Goal: Entertainment & Leisure: Consume media (video, audio)

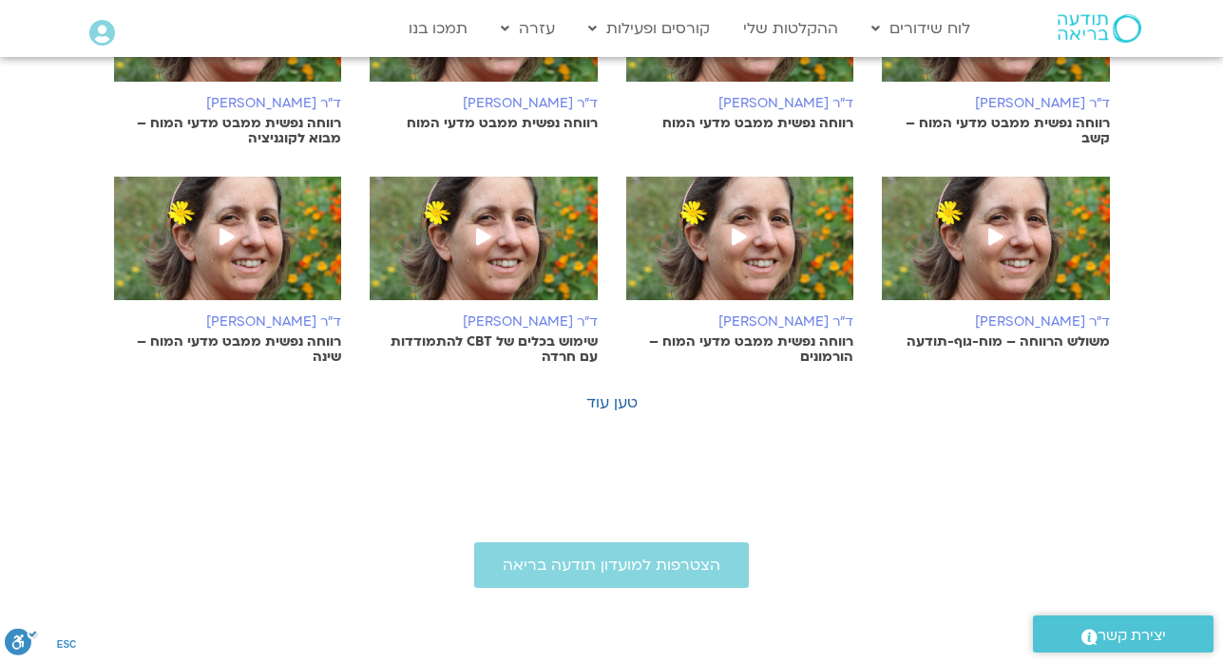
scroll to position [1140, 0]
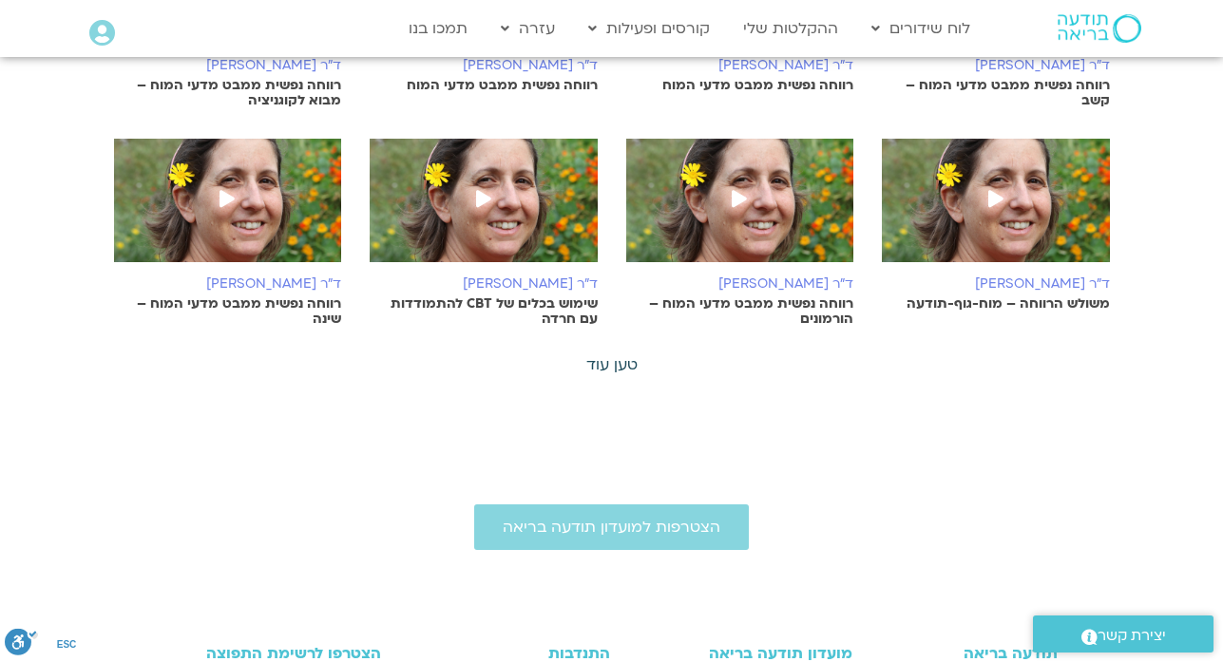
click at [605, 364] on link "טען עוד" at bounding box center [611, 364] width 51 height 21
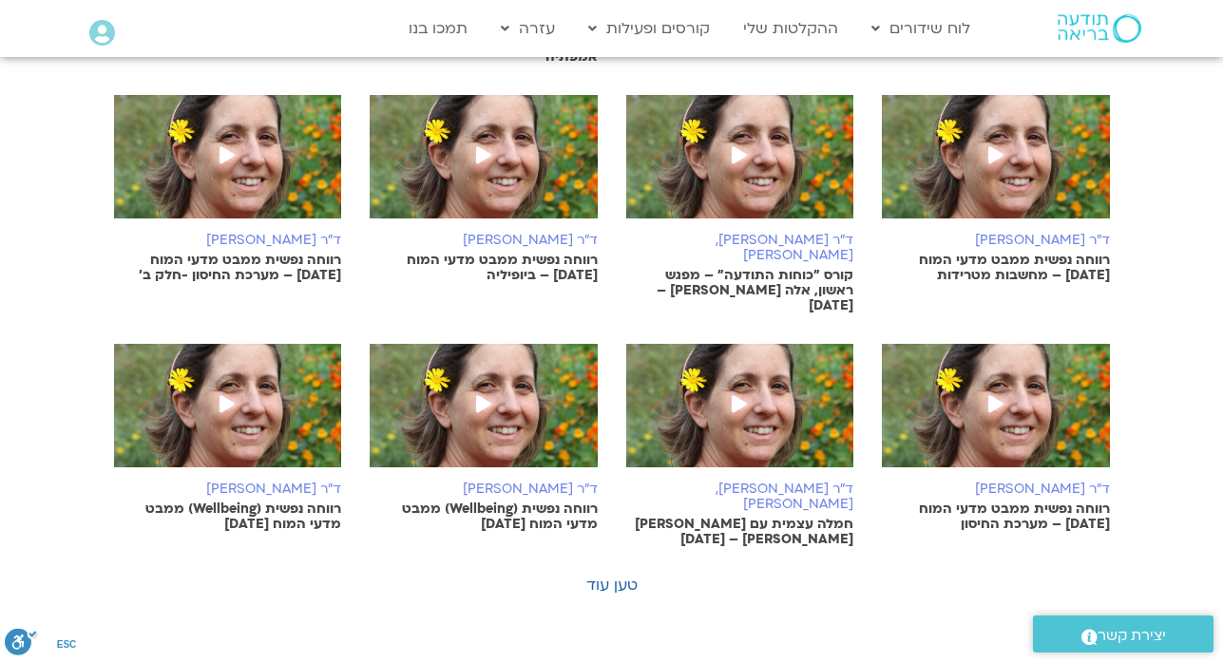
scroll to position [1901, 0]
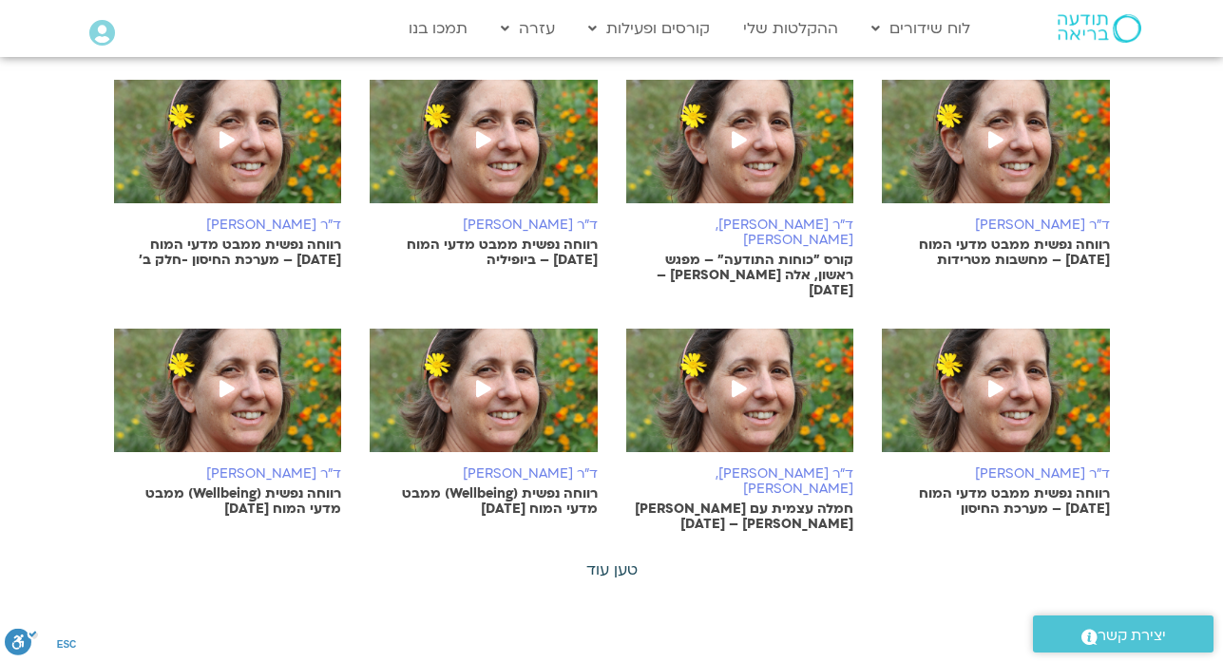
click at [597, 560] on link "טען עוד" at bounding box center [611, 570] width 51 height 21
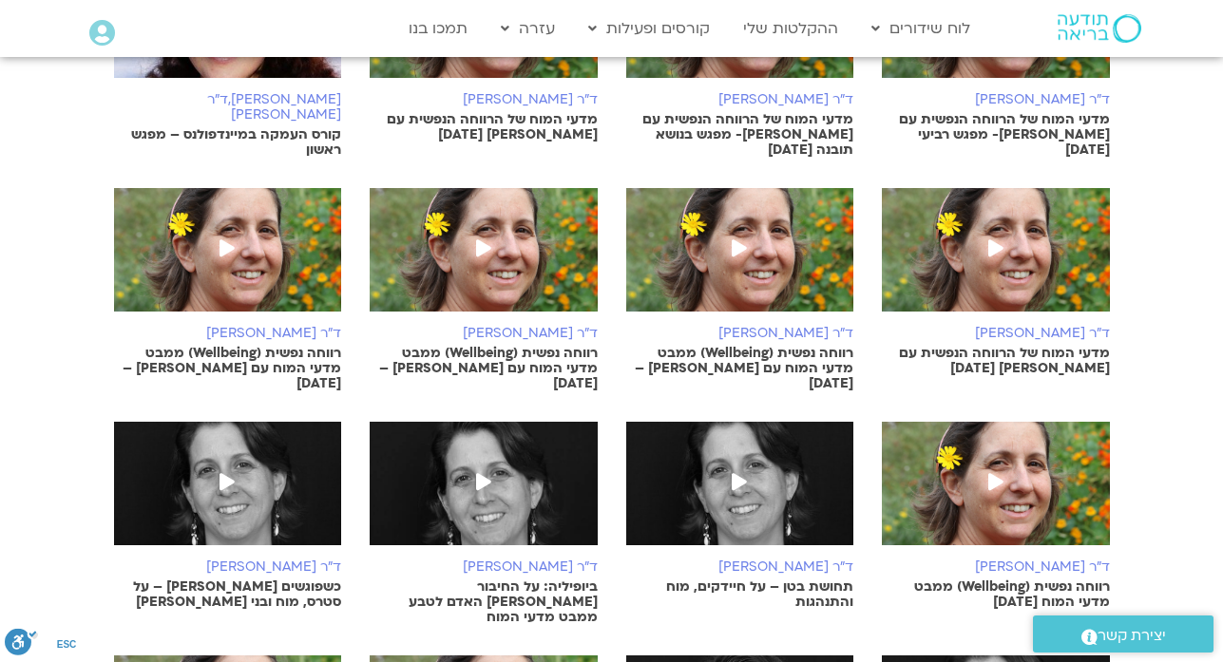
scroll to position [2547, 0]
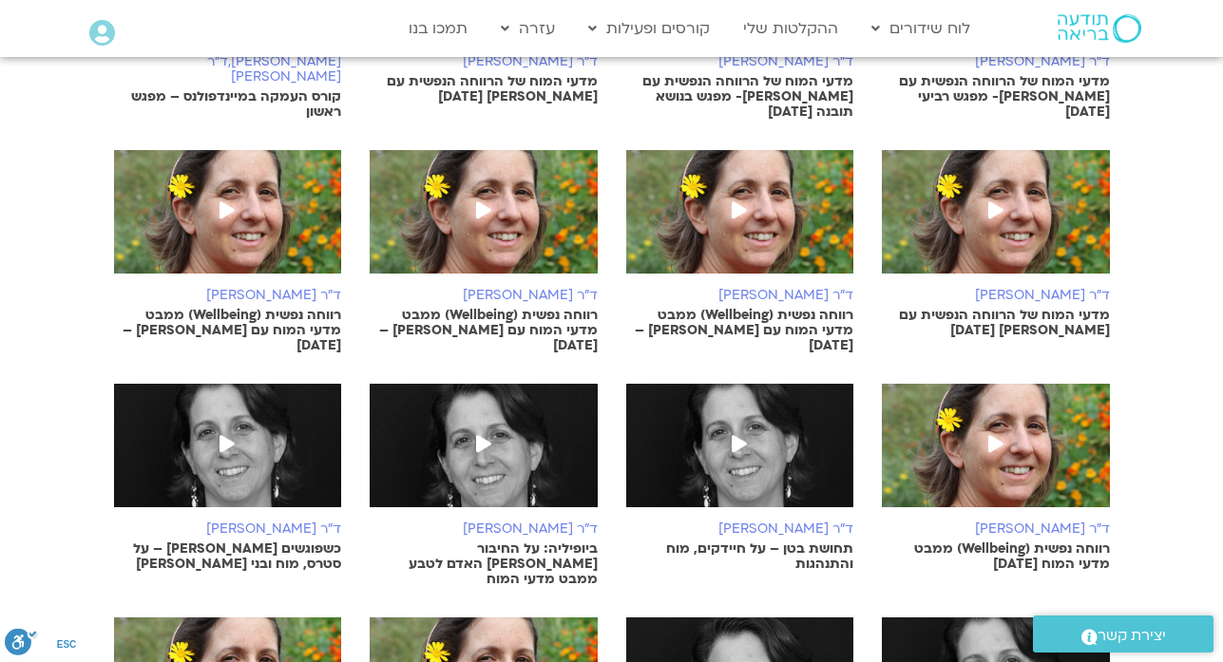
click at [993, 435] on icon at bounding box center [995, 443] width 15 height 17
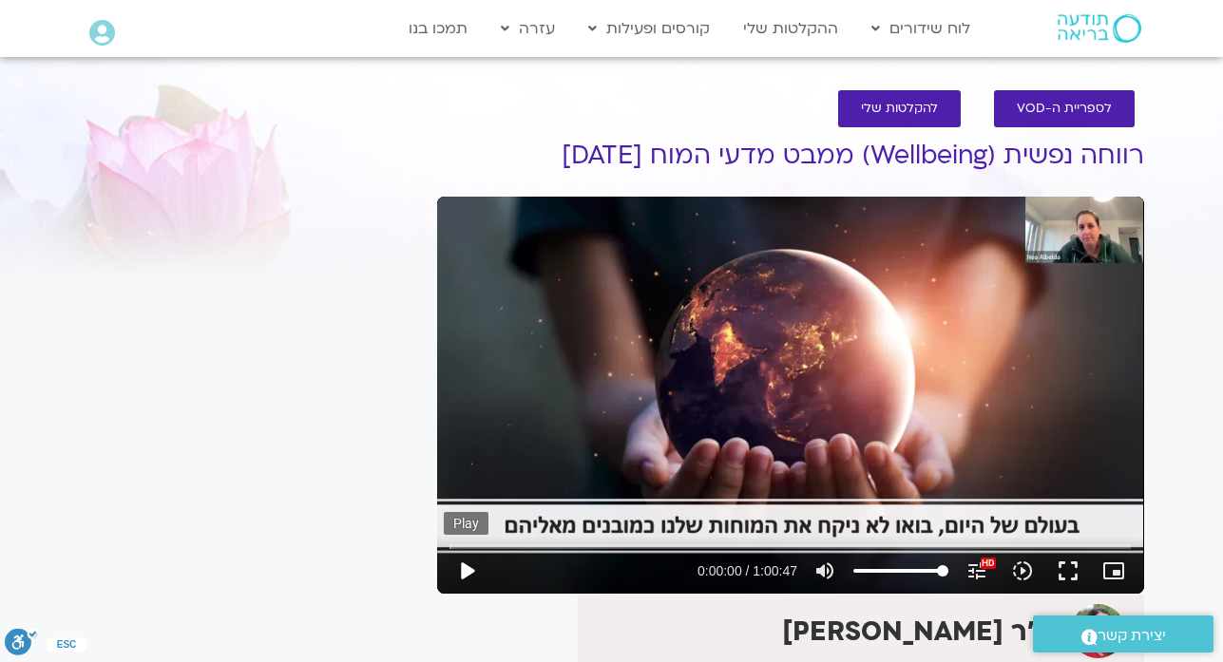
click at [473, 568] on button "play_arrow" at bounding box center [467, 571] width 46 height 46
click at [1117, 566] on icon "picture_in_picture_alt" at bounding box center [1113, 571] width 23 height 23
click at [1102, 419] on div "Skip Ad 59:19 pause 0:00:19 / 1:00:47 volume_up Mute tune Resolution Auto 1080p…" at bounding box center [790, 395] width 707 height 397
click at [1102, 419] on div "Skip Ad 59:19 play_arrow 0:00:19 / 1:00:47 volume_up Mute tune Resolution Auto …" at bounding box center [790, 395] width 707 height 397
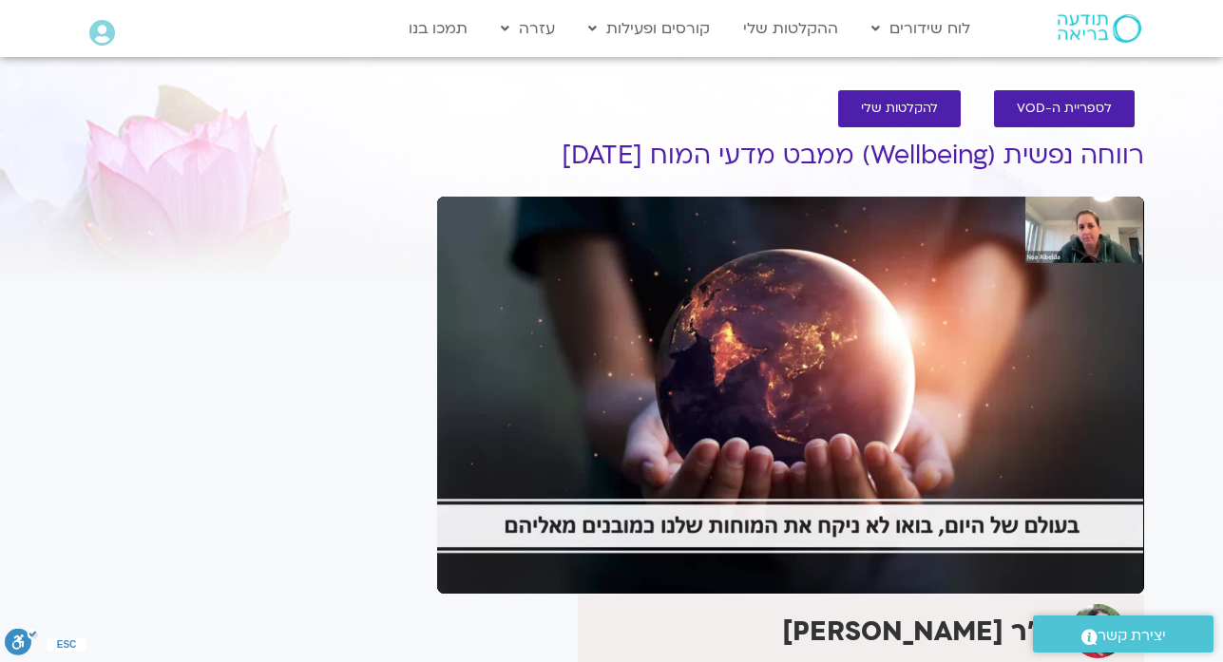
click at [738, 161] on h1 "רווחה נפשית (Wellbeing) ממבט מדעי המוח [DATE]" at bounding box center [790, 156] width 707 height 29
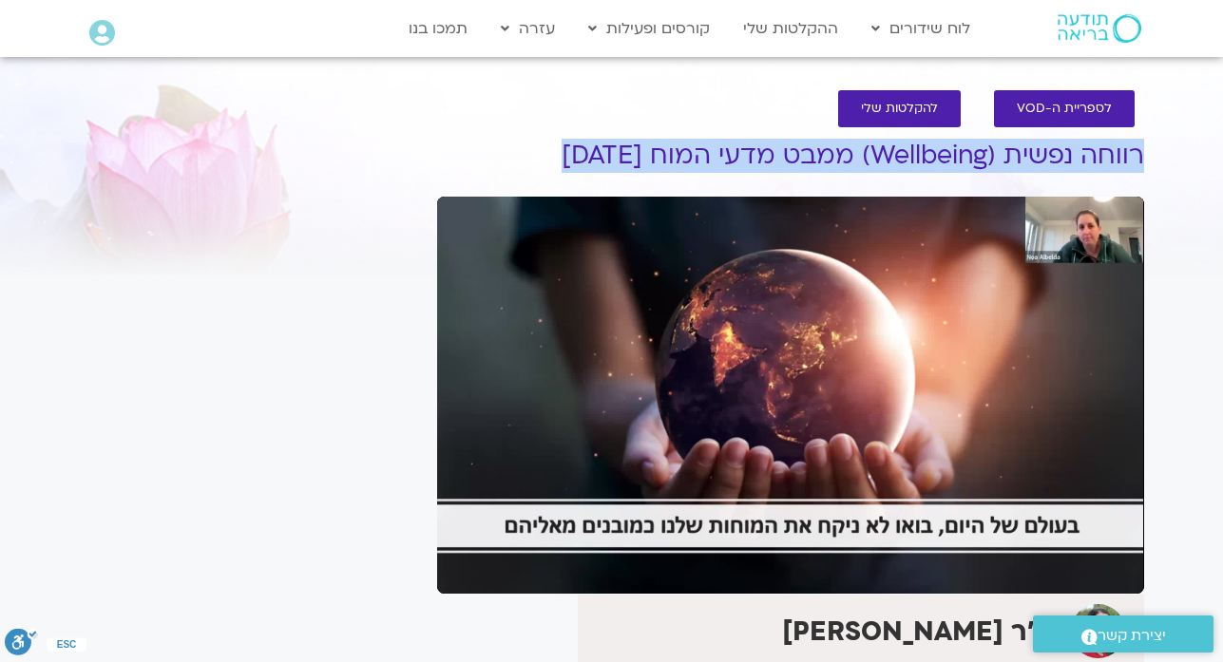
click at [738, 161] on h1 "רווחה נפשית (Wellbeing) ממבט מדעי המוח [DATE]" at bounding box center [790, 156] width 707 height 29
copy div "רווחה נפשית (Wellbeing) ממבט מדעי המוח [DATE]"
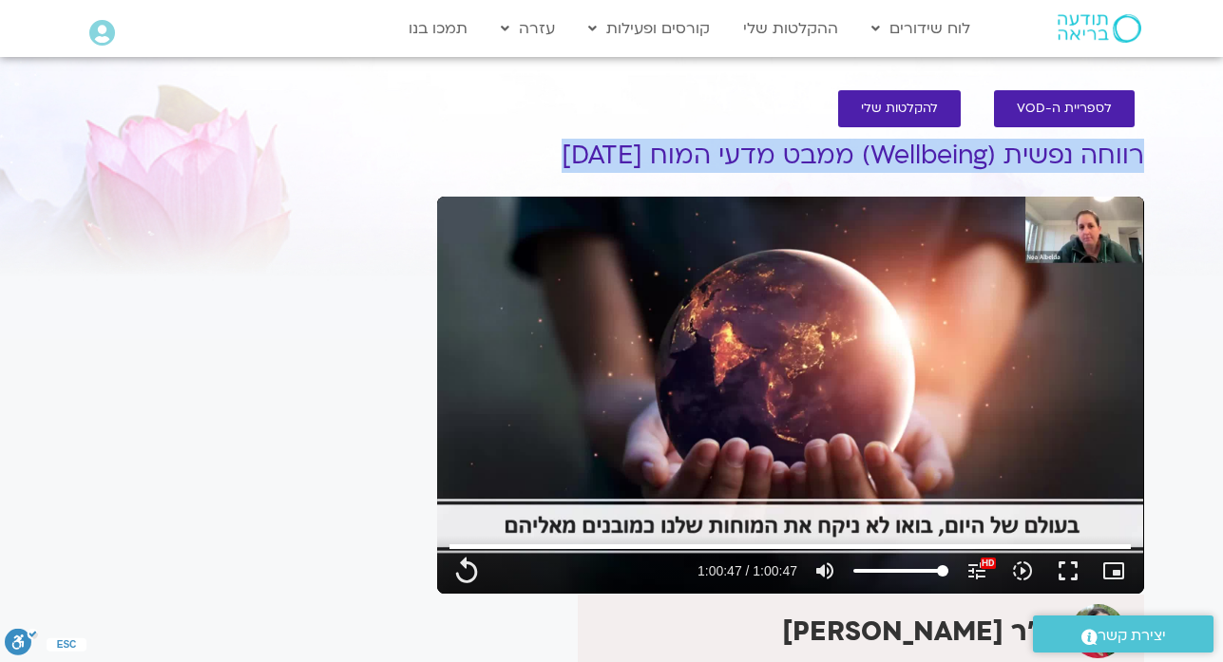
type input "3647.36"
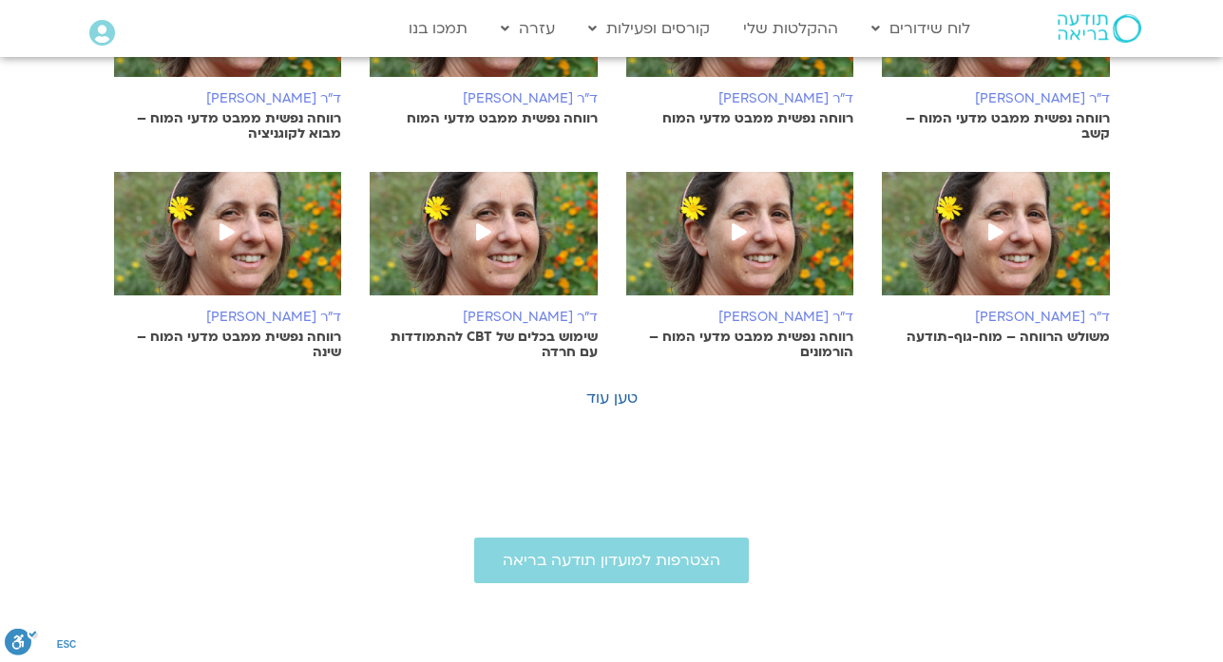
scroll to position [1108, 0]
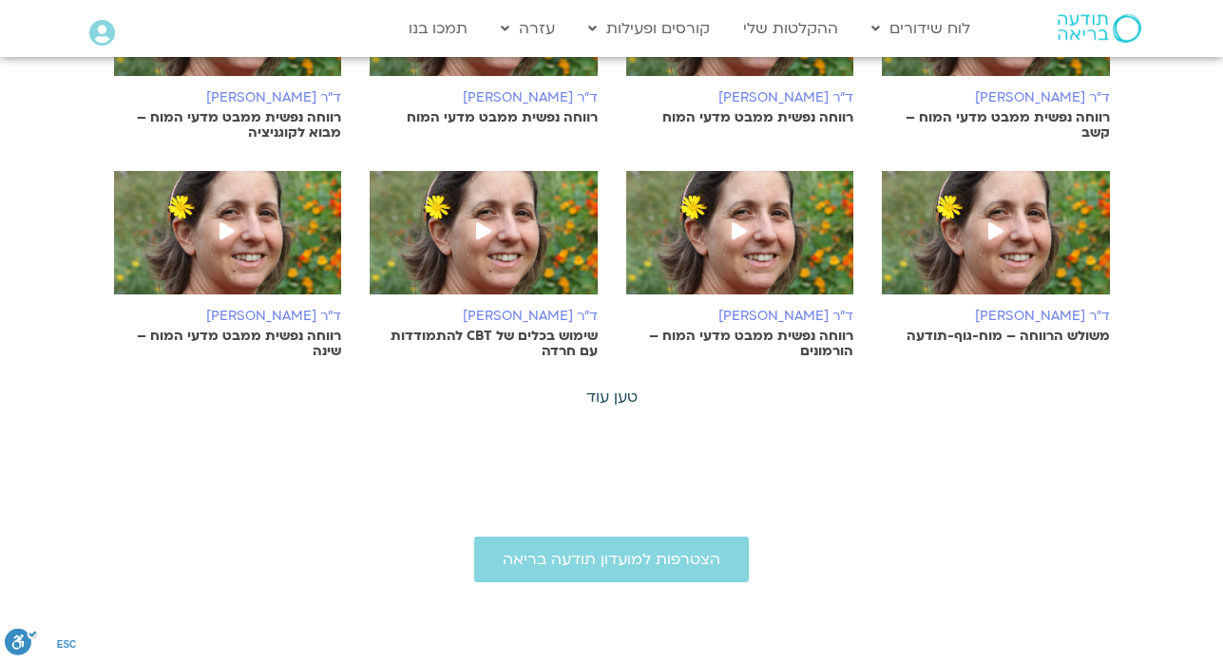
click at [607, 404] on link "טען עוד" at bounding box center [611, 397] width 51 height 21
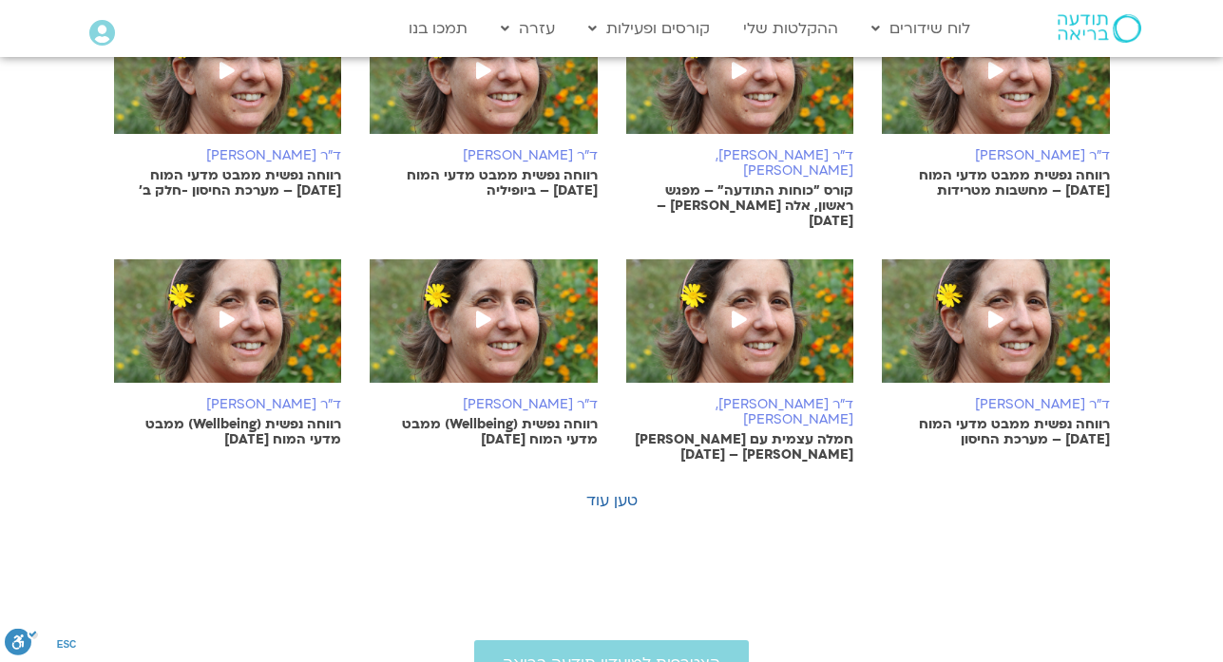
scroll to position [1983, 0]
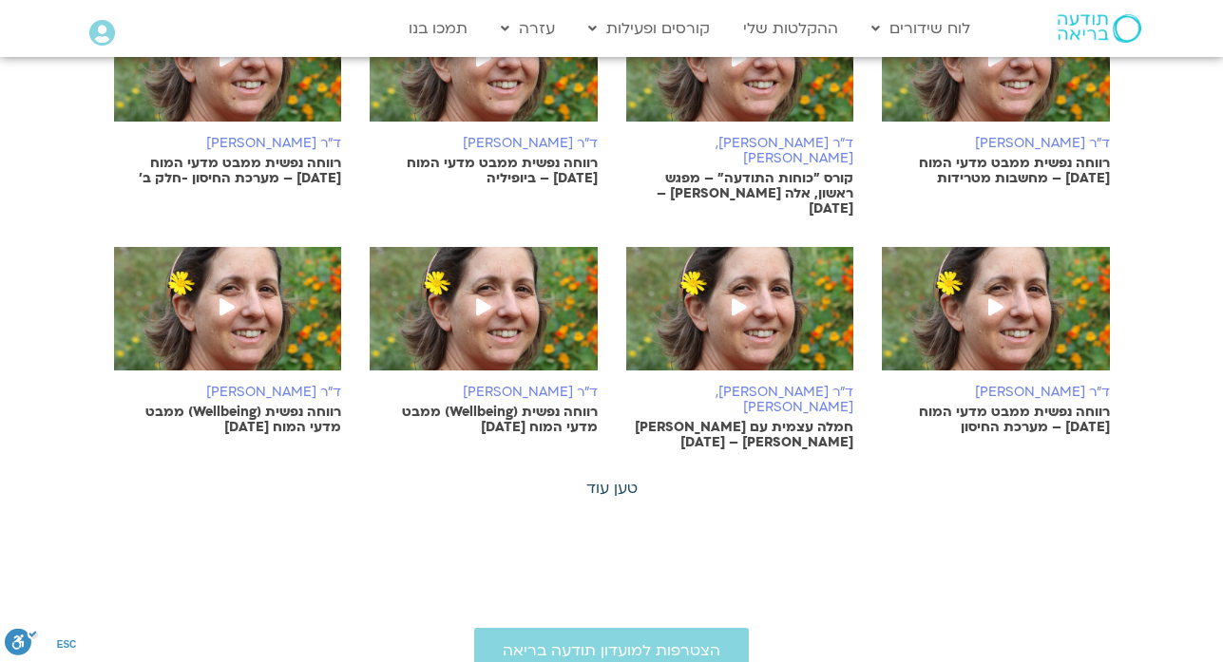
click at [586, 478] on link "טען עוד" at bounding box center [611, 488] width 51 height 21
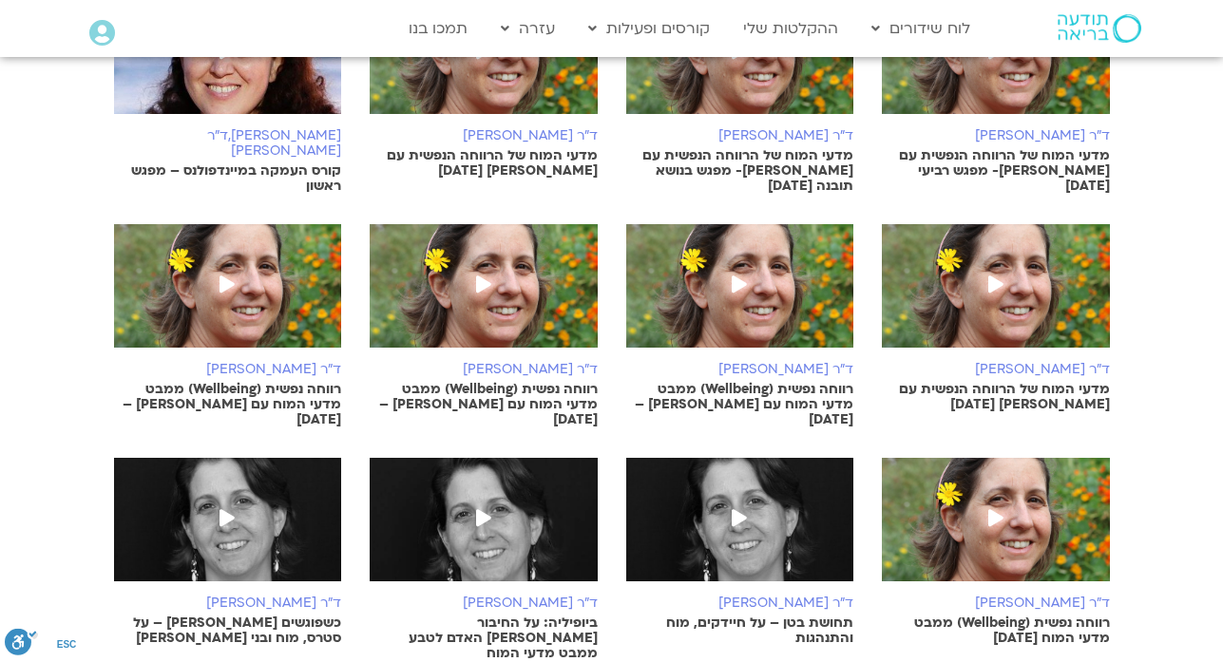
scroll to position [2477, 0]
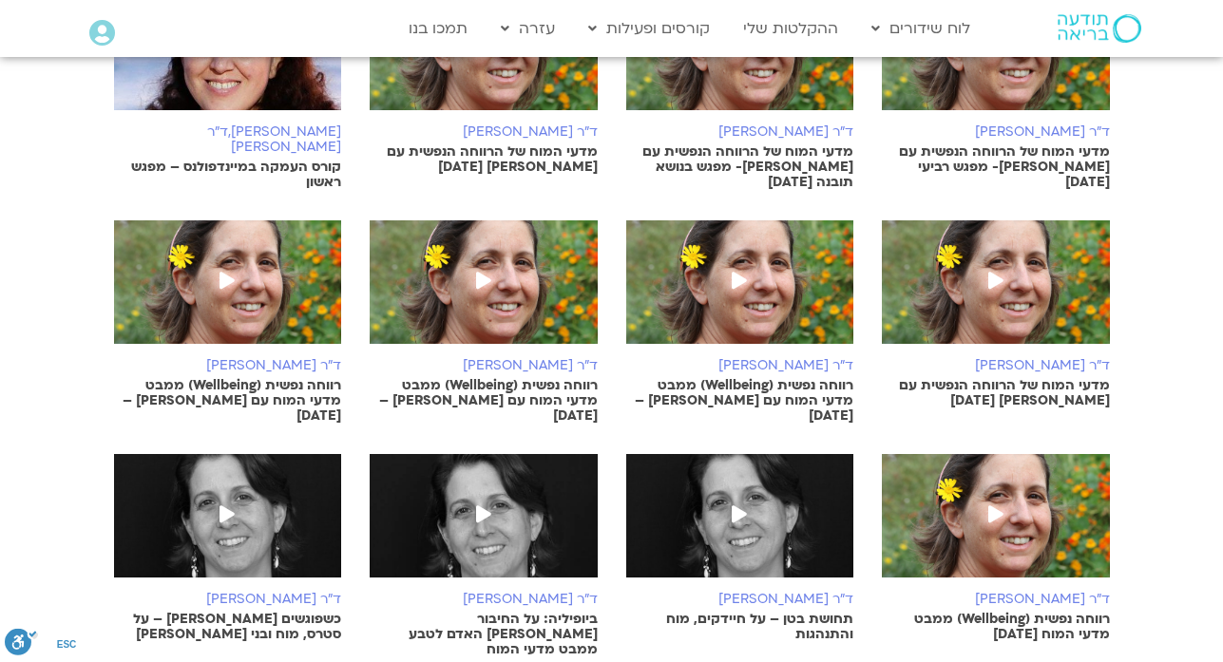
click at [287, 378] on p "רווחה נפשית (Wellbeing) ממבט מדעי המוח עם [PERSON_NAME] – [DATE]" at bounding box center [228, 401] width 228 height 46
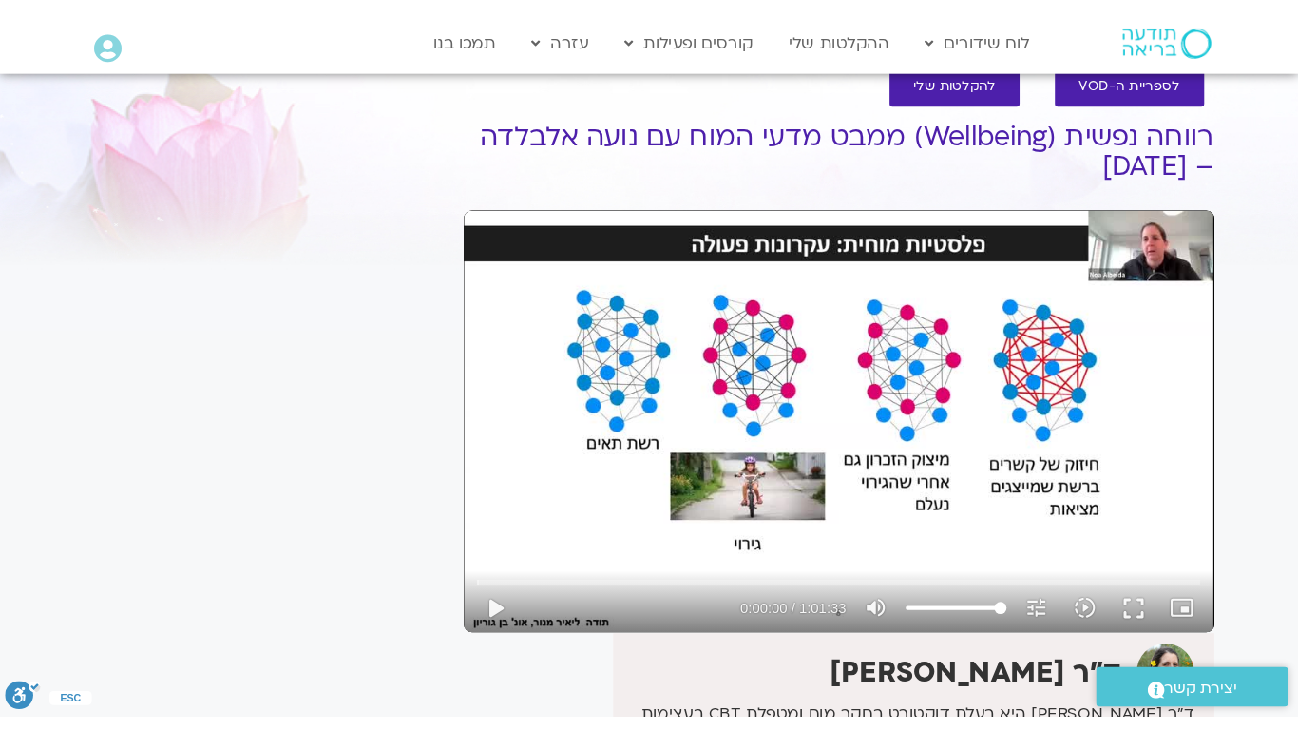
scroll to position [29, 0]
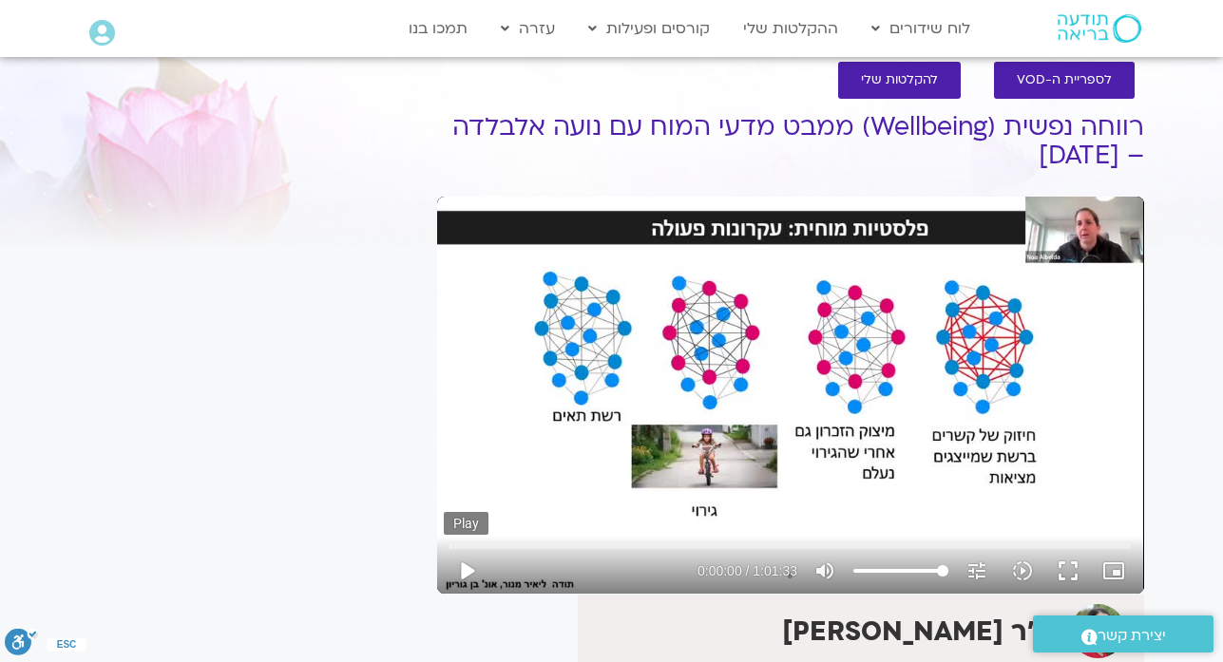
click at [467, 570] on button "play_arrow" at bounding box center [467, 571] width 46 height 46
click at [1112, 571] on icon "picture_in_picture_alt" at bounding box center [1113, 571] width 23 height 23
click at [1129, 461] on div "Skip Ad 1:00:10 pause 0:00:25 / 1:01:33 volume_up Mute tune Resolution Auto 480…" at bounding box center [790, 395] width 707 height 397
click at [1075, 569] on button "fullscreen" at bounding box center [1068, 571] width 46 height 46
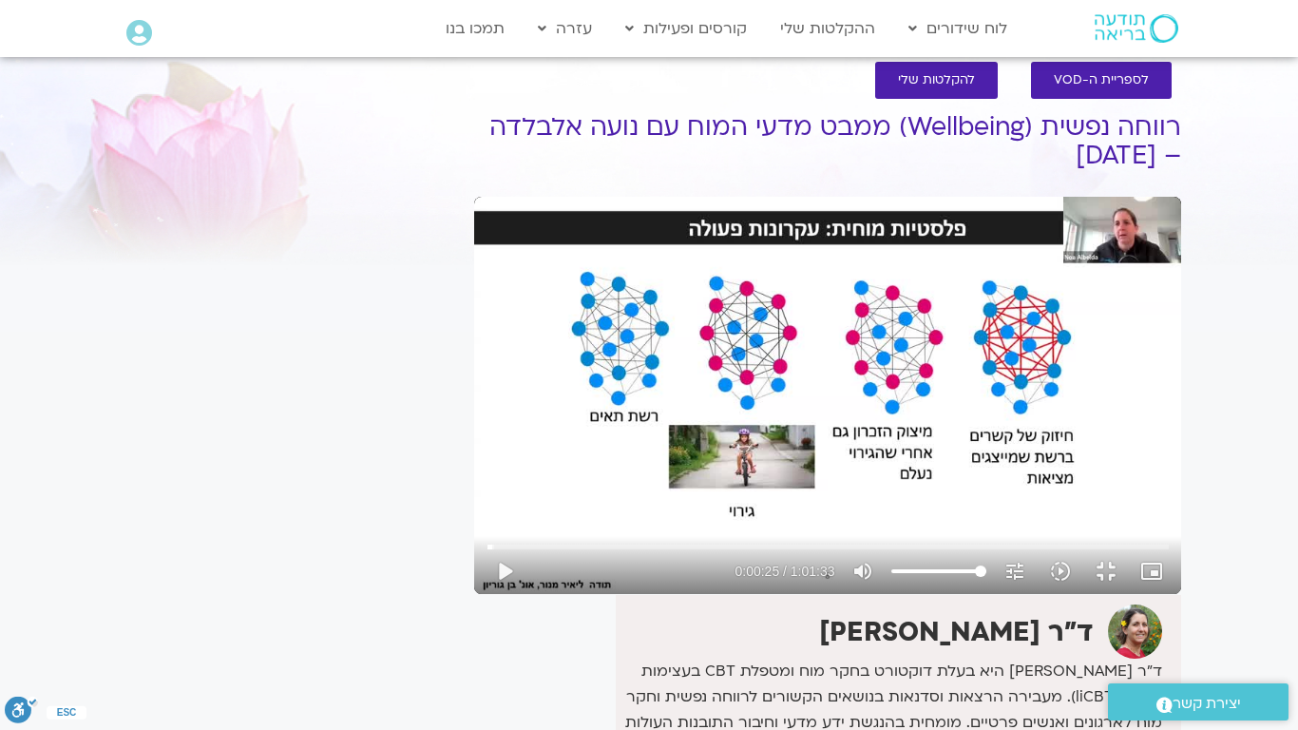
click at [929, 464] on div "Skip Ad 1:00:10 play_arrow 0:00:25 / 1:01:33 volume_up Mute tune Resolution Aut…" at bounding box center [827, 395] width 707 height 397
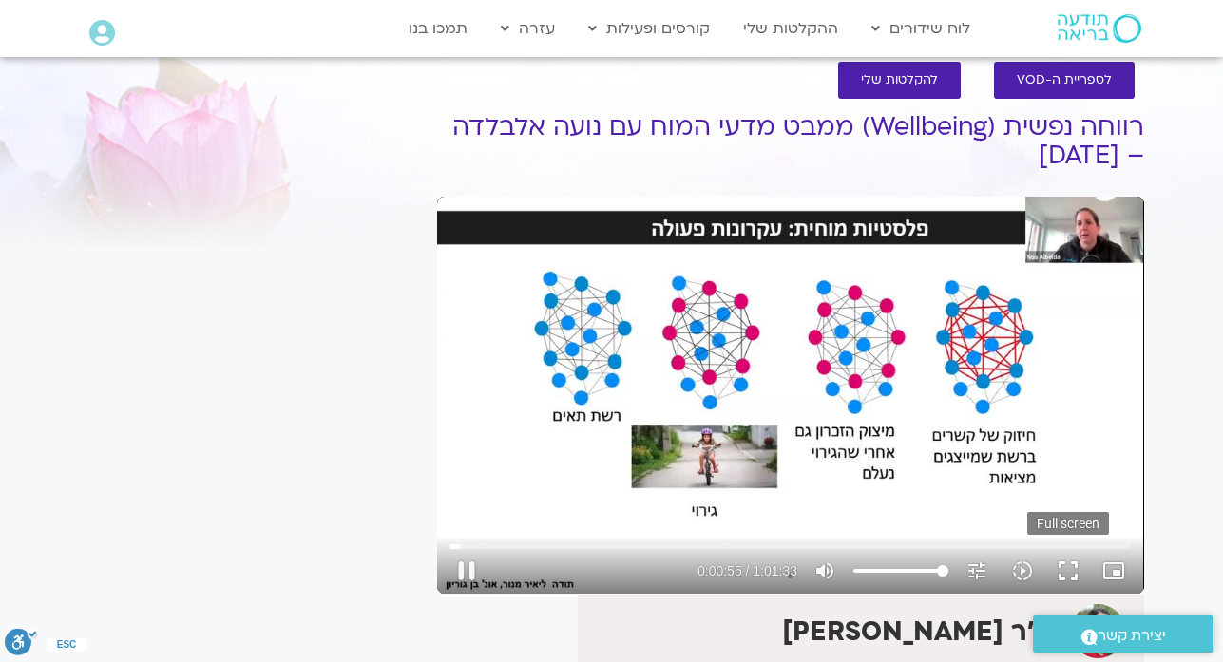
click at [1075, 574] on button "fullscreen" at bounding box center [1068, 571] width 46 height 46
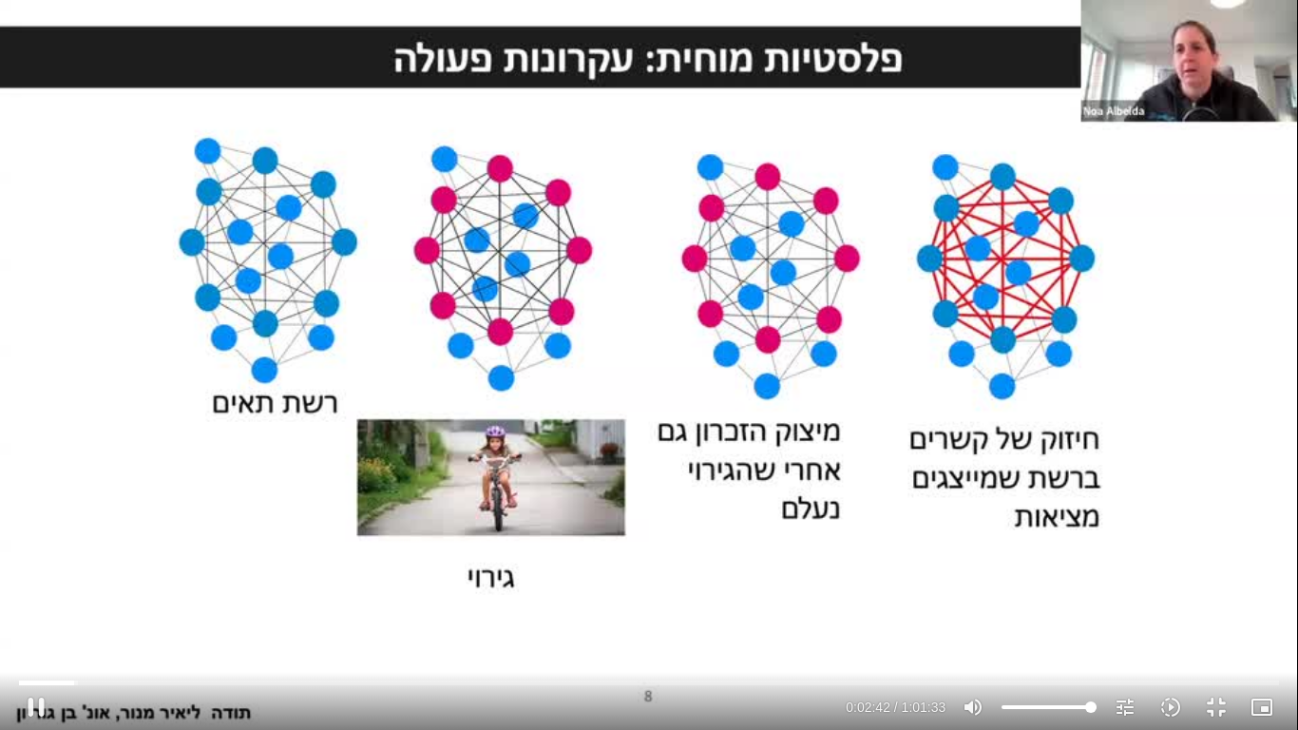
click at [794, 441] on div "Skip Ad 49:53 pause 0:02:42 / 1:01:33 volume_up Mute tune Resolution Auto 480p …" at bounding box center [649, 365] width 1298 height 730
click at [48, 661] on input "Seek" at bounding box center [649, 682] width 1261 height 11
click at [41, 661] on button "play_arrow" at bounding box center [36, 707] width 46 height 46
type input "73.597142"
